Goal: Find specific page/section: Locate a particular part of the current website

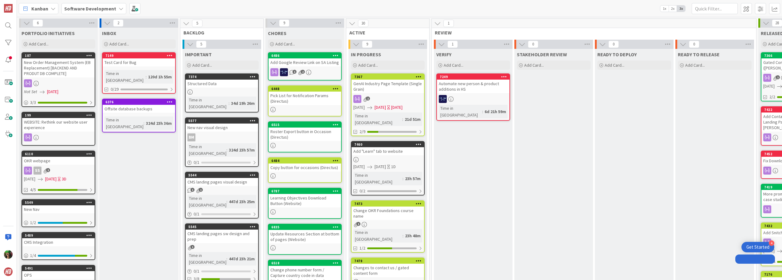
click at [85, 8] on b "Software Development" at bounding box center [90, 9] width 52 height 6
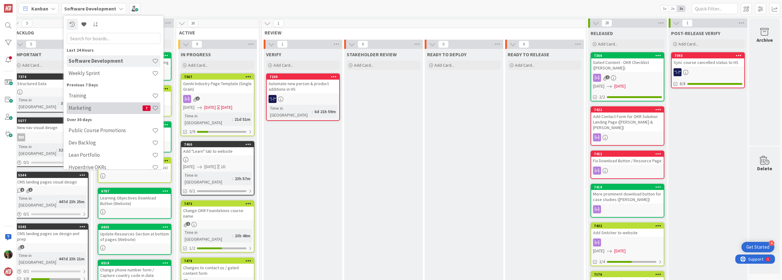
click at [103, 110] on h4 "Marketing" at bounding box center [106, 108] width 74 height 6
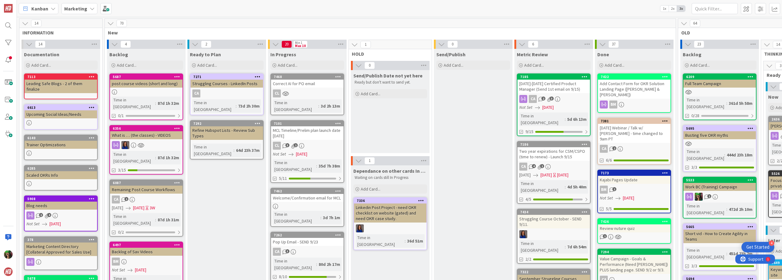
click at [76, 11] on b "Marketing" at bounding box center [75, 9] width 23 height 6
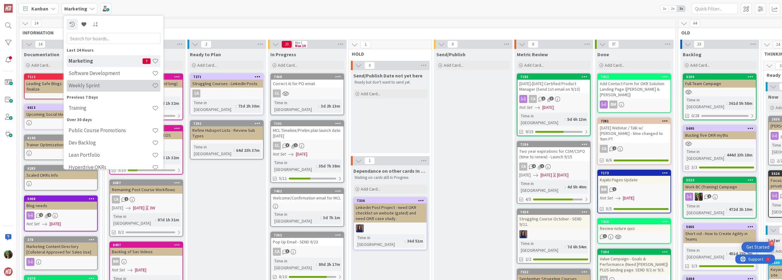
click at [92, 84] on h4 "Weekly Sprint" at bounding box center [111, 85] width 84 height 6
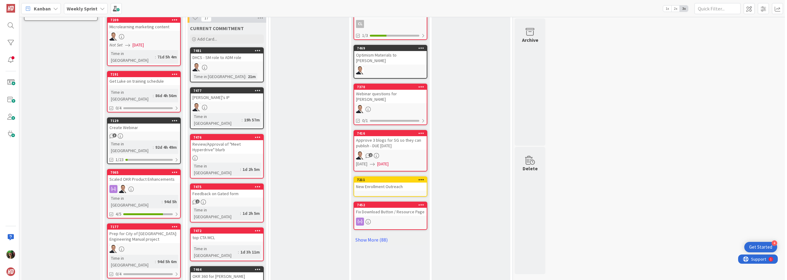
scroll to position [215, 0]
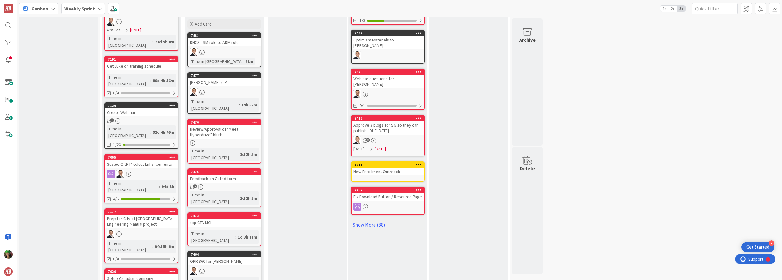
click at [216, 140] on div at bounding box center [224, 142] width 73 height 5
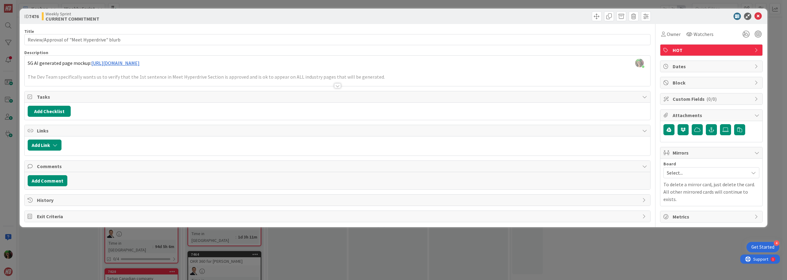
click at [336, 86] on div at bounding box center [337, 85] width 7 height 5
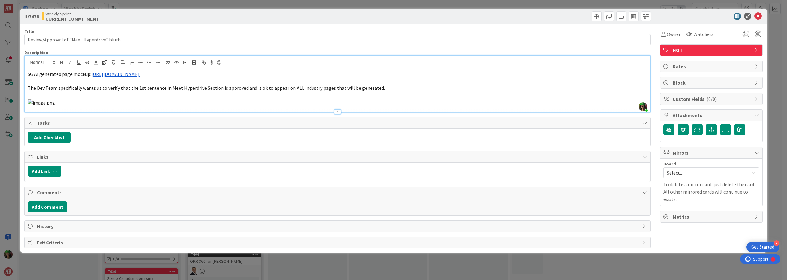
drag, startPoint x: 30, startPoint y: 116, endPoint x: 59, endPoint y: 115, distance: 29.2
click at [55, 106] on img at bounding box center [41, 102] width 27 height 7
click at [255, 106] on p at bounding box center [337, 102] width 619 height 7
click at [55, 106] on img at bounding box center [41, 102] width 27 height 7
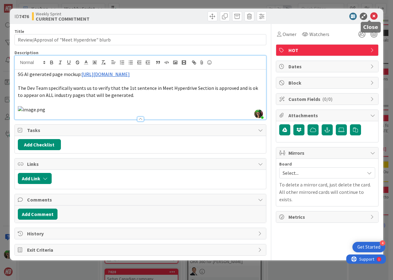
click at [370, 17] on icon at bounding box center [373, 16] width 7 height 7
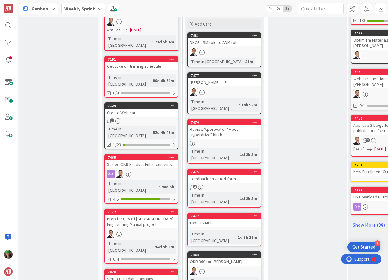
click at [84, 10] on b "Weekly Sprint" at bounding box center [79, 9] width 31 height 6
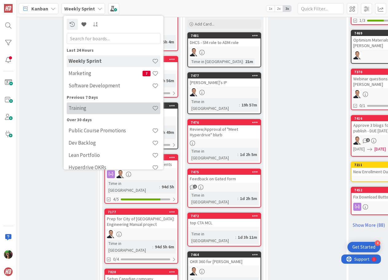
click at [88, 108] on h4 "Training" at bounding box center [111, 108] width 84 height 6
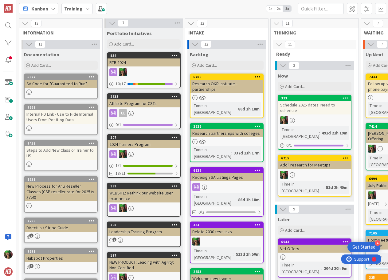
click at [65, 84] on div "SA Code for "Guaranteed to Run"" at bounding box center [61, 84] width 73 height 8
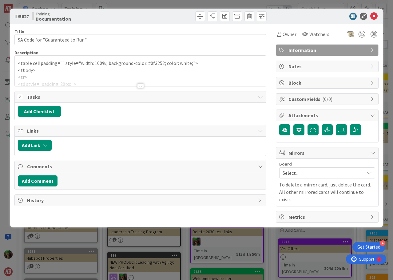
click at [67, 79] on div at bounding box center [140, 78] width 251 height 16
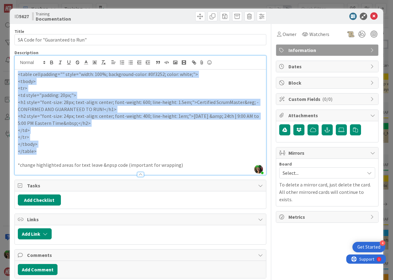
drag, startPoint x: 18, startPoint y: 74, endPoint x: 59, endPoint y: 151, distance: 87.3
click at [59, 151] on div "<table cellpadding="" style="width: 100%; background-color: #0f3252; color: whi…" at bounding box center [140, 121] width 251 height 105
copy div "<table cellpadding="" style="width: 100%; background-color: #0f3252; color: whi…"
